Goal: Task Accomplishment & Management: Complete application form

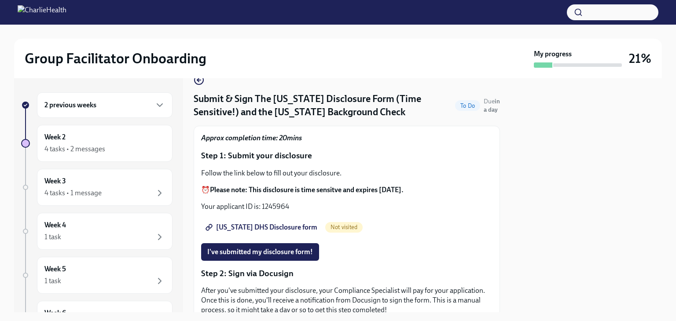
scroll to position [17, 0]
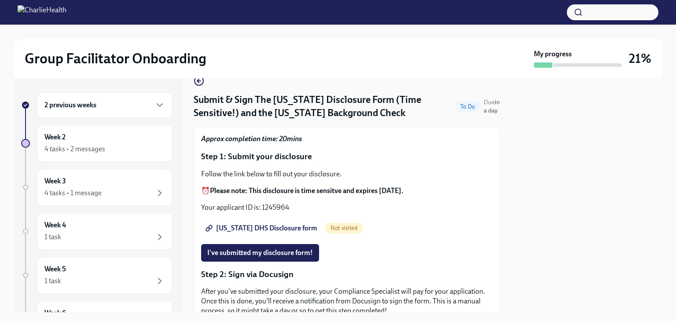
click at [274, 228] on span "[US_STATE] DHS Disclosure form" at bounding box center [262, 228] width 110 height 9
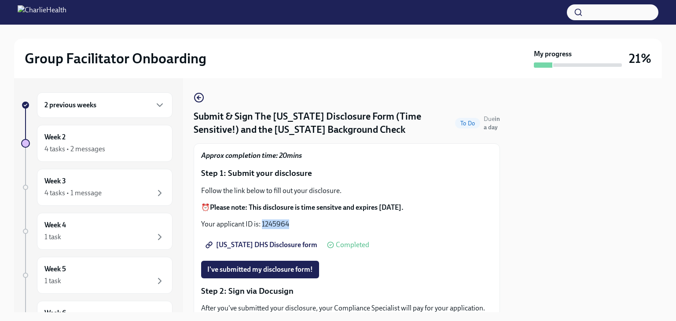
drag, startPoint x: 302, startPoint y: 219, endPoint x: 261, endPoint y: 225, distance: 41.4
click at [261, 225] on div "Follow the link below to fill out your disclosure. ⏰ Please note: This disclosu…" at bounding box center [347, 207] width 292 height 43
copy p "1245964"
drag, startPoint x: 257, startPoint y: 116, endPoint x: 363, endPoint y: 122, distance: 105.9
click at [363, 122] on h4 "Submit & Sign The [US_STATE] Disclosure Form (Time Sensitive!) and the [US_STAT…" at bounding box center [323, 123] width 258 height 26
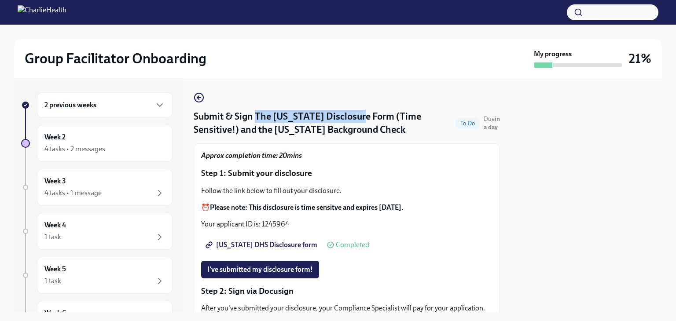
copy h4 "The [US_STATE] Disclosure Form"
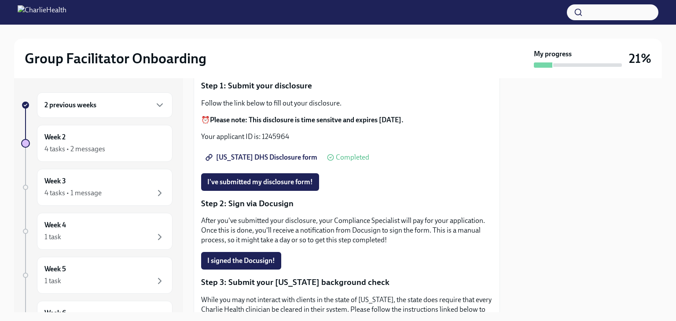
scroll to position [88, 0]
click at [269, 182] on span "I've submitted my disclosure form!" at bounding box center [260, 182] width 106 height 9
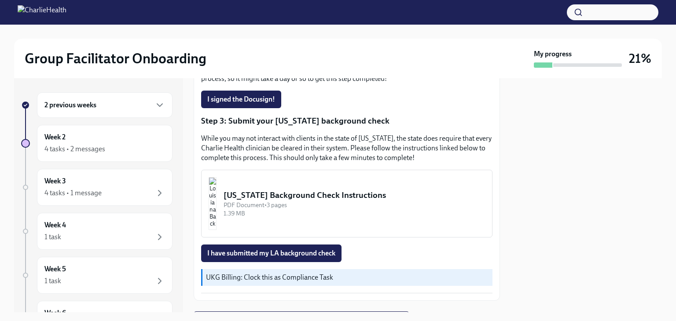
scroll to position [224, 0]
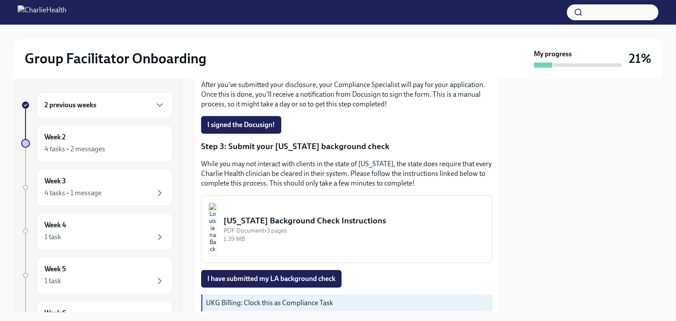
click at [243, 128] on span "I signed the Docusign!" at bounding box center [241, 125] width 68 height 9
click at [286, 221] on div "[US_STATE] Background Check Instructions" at bounding box center [355, 220] width 262 height 11
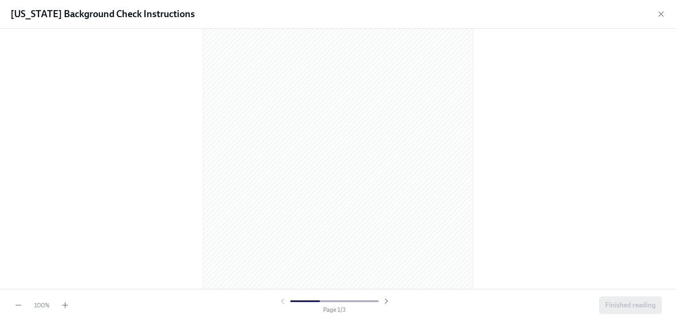
scroll to position [0, 0]
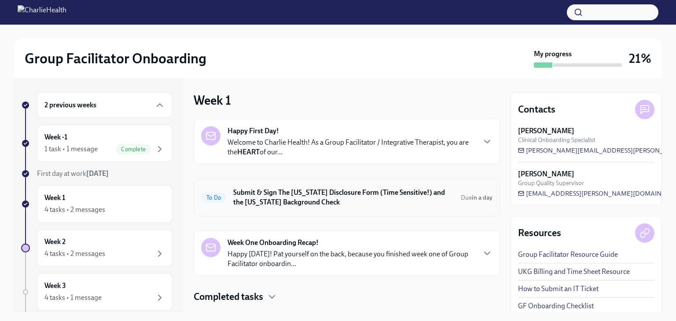
click at [293, 206] on h6 "Submit & Sign The [US_STATE] Disclosure Form (Time Sensitive!) and the [US_STAT…" at bounding box center [343, 197] width 221 height 19
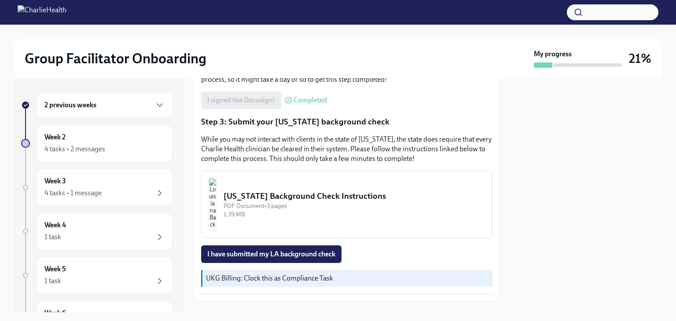
scroll to position [288, 0]
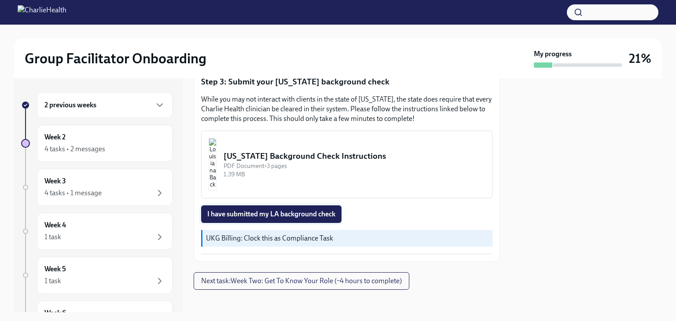
click at [286, 213] on span "I have submitted my LA background check" at bounding box center [271, 214] width 128 height 9
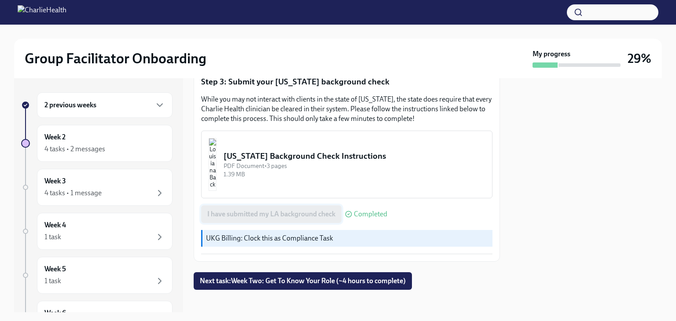
scroll to position [294, 0]
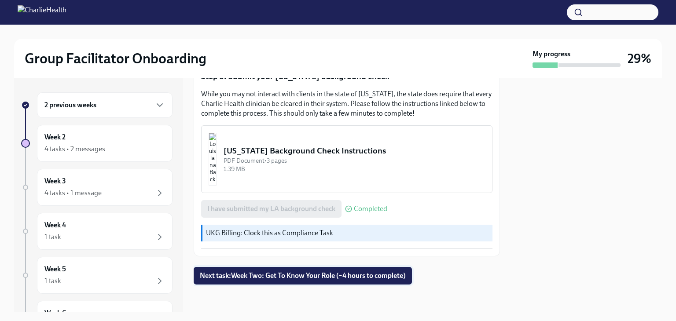
click at [296, 270] on button "Next task : Week Two: Get To Know Your Role (~4 hours to complete)" at bounding box center [303, 276] width 218 height 18
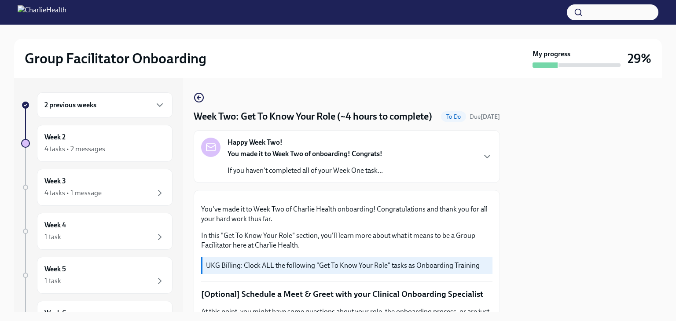
click at [347, 162] on div "Happy Week Two! You made it to Week Two of onboarding! Congrats! If you haven't…" at bounding box center [305, 157] width 155 height 38
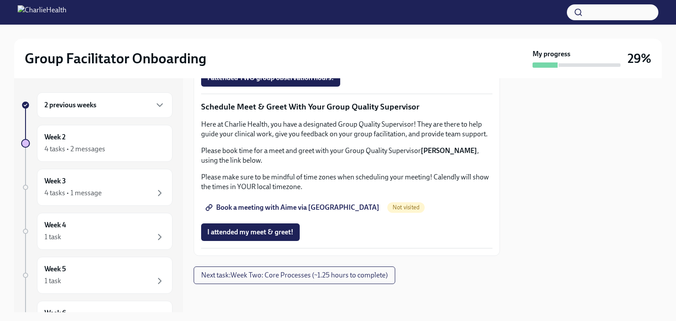
scroll to position [1002, 0]
click at [292, 33] on span "Group Observation Instructions" at bounding box center [260, 28] width 106 height 9
click at [296, 58] on span "Complete this form to schedule your observations" at bounding box center [287, 53] width 160 height 9
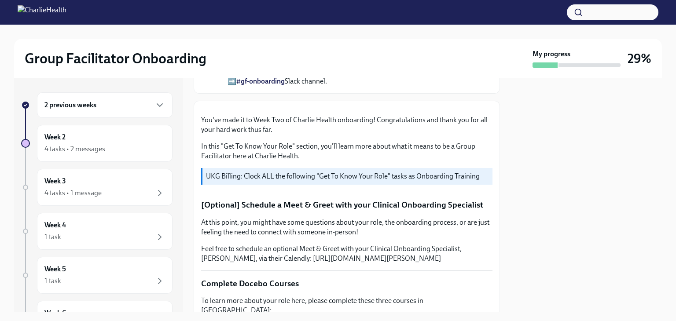
scroll to position [0, 0]
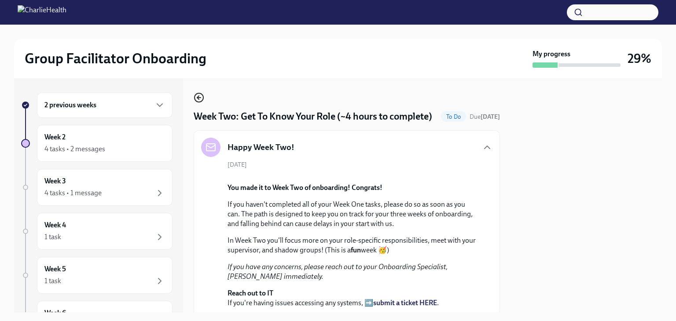
click at [196, 97] on icon "button" at bounding box center [199, 97] width 11 height 11
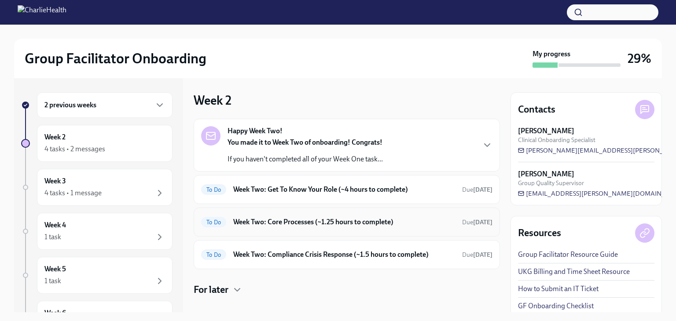
click at [326, 219] on h6 "Week Two: Core Processes (~1.25 hours to complete)" at bounding box center [344, 223] width 222 height 10
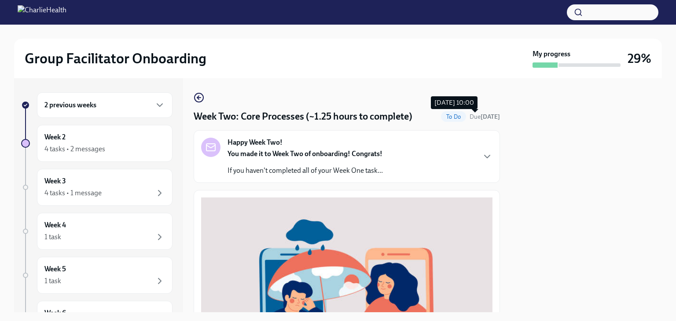
click at [481, 118] on strong "in 6 days" at bounding box center [490, 116] width 19 height 7
click at [197, 97] on icon "button" at bounding box center [199, 97] width 11 height 11
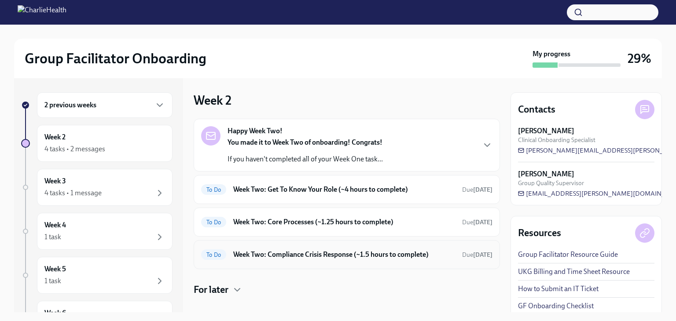
click at [320, 256] on h6 "Week Two: Compliance Crisis Response (~1.5 hours to complete)" at bounding box center [344, 255] width 222 height 10
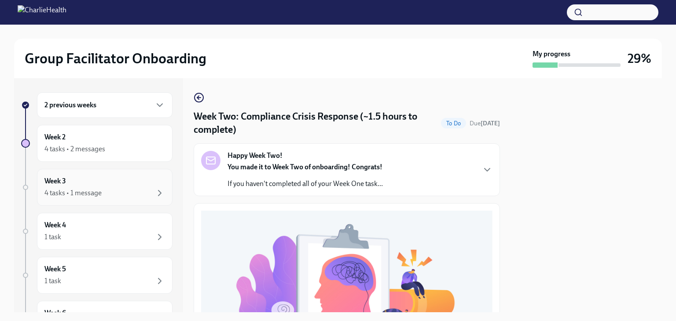
click at [113, 199] on div "Week 3 4 tasks • 1 message" at bounding box center [105, 187] width 136 height 37
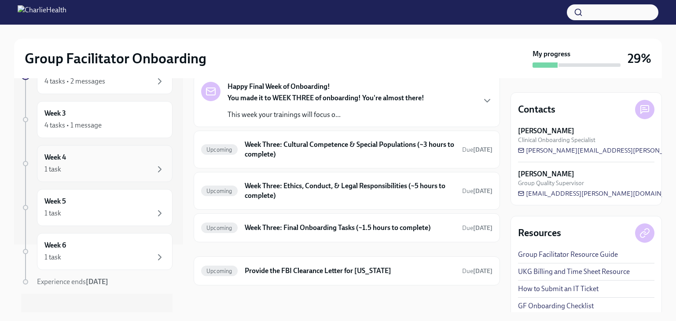
scroll to position [76, 0]
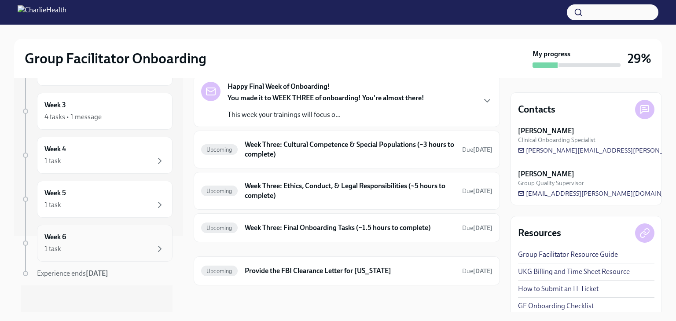
click at [129, 240] on div "Week 6 1 task" at bounding box center [104, 244] width 121 height 22
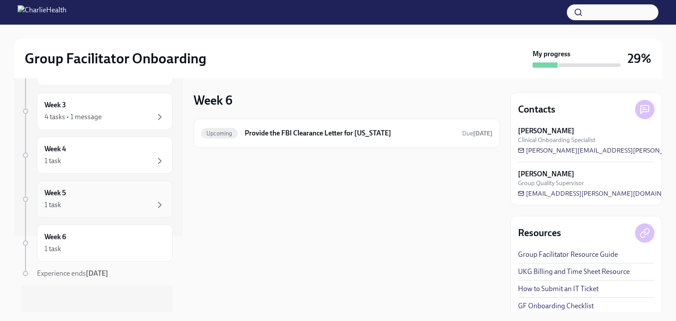
click at [134, 205] on div "1 task" at bounding box center [104, 205] width 121 height 11
